Goal: Information Seeking & Learning: Learn about a topic

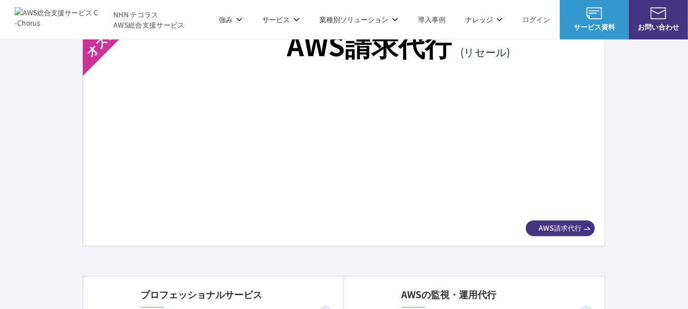
scroll to position [1697, 0]
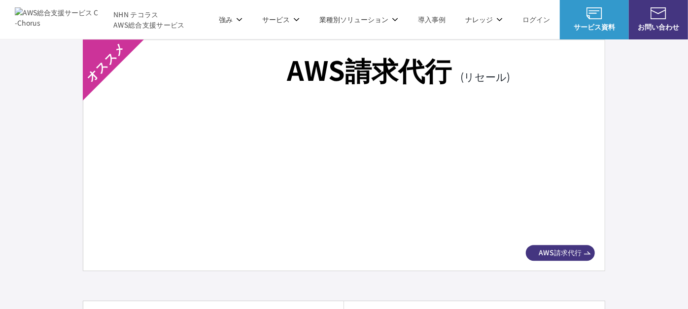
click at [545, 247] on span "AWS請求代行" at bounding box center [560, 252] width 69 height 10
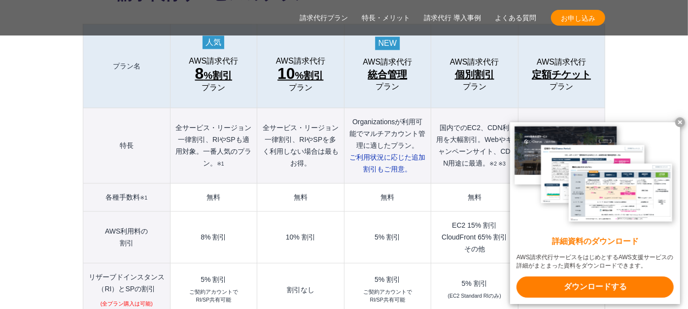
scroll to position [1150, 0]
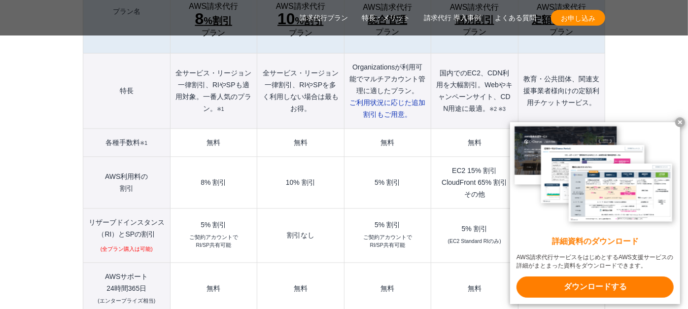
click at [681, 120] on x-t at bounding box center [680, 122] width 10 height 10
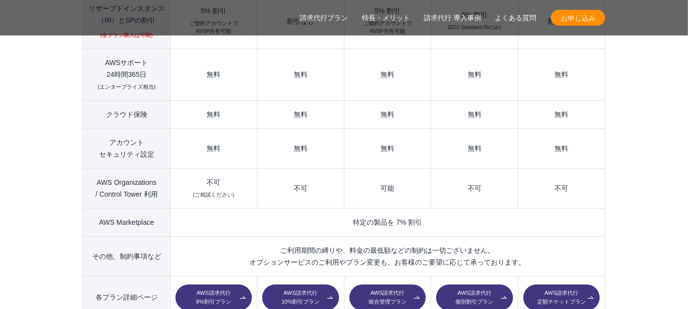
scroll to position [1369, 0]
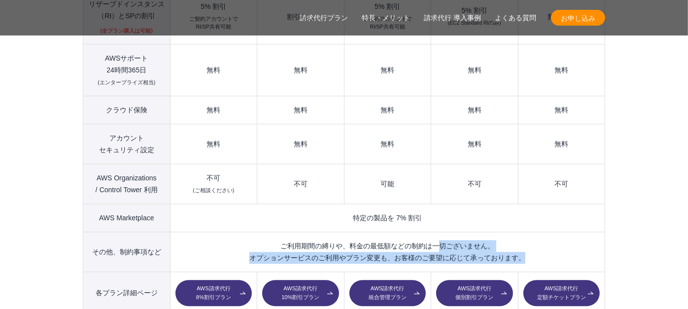
drag, startPoint x: 278, startPoint y: 223, endPoint x: 529, endPoint y: 234, distance: 250.6
click at [529, 234] on td "ご利用期間の縛りや、料金の最低額などの制約は一切ございません。 オプションサービスのご利用やプラン変更も、お客様のご要望に応じて承っております。" at bounding box center [387, 252] width 435 height 40
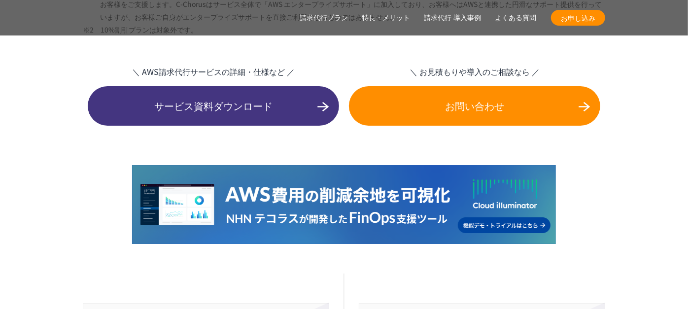
scroll to position [2136, 0]
